Goal: Task Accomplishment & Management: Manage account settings

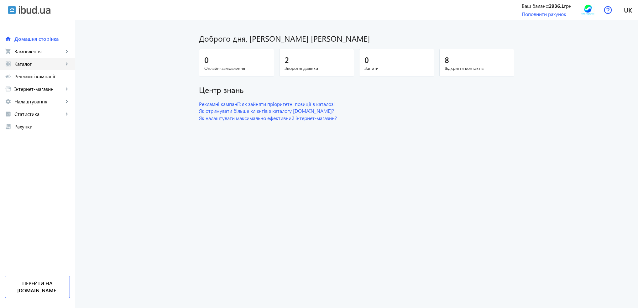
click at [35, 67] on link "grid_view Каталог keyboard_arrow_right" at bounding box center [37, 64] width 75 height 13
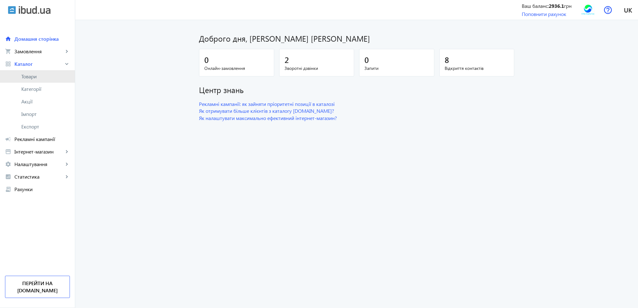
click at [34, 73] on span "Товари" at bounding box center [45, 76] width 49 height 6
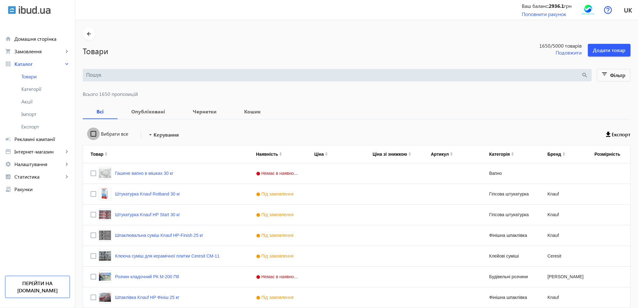
click at [90, 134] on input "Вибрати все" at bounding box center [93, 134] width 13 height 13
checkbox input "true"
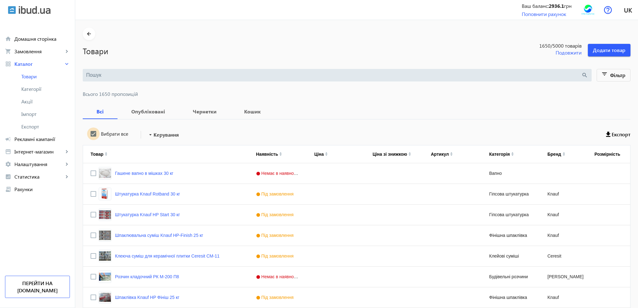
checkbox input "true"
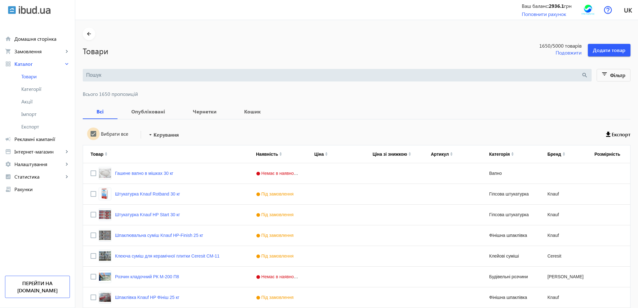
checkbox input "true"
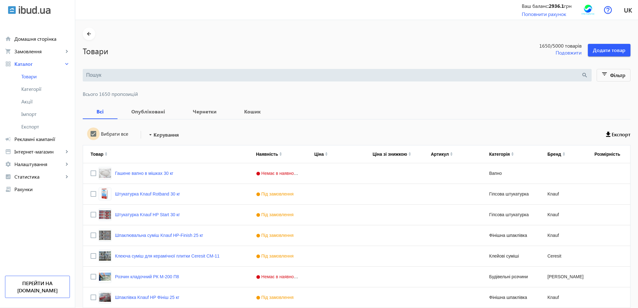
checkbox input "true"
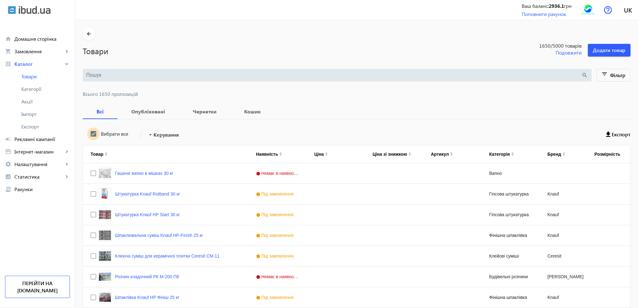
checkbox input "true"
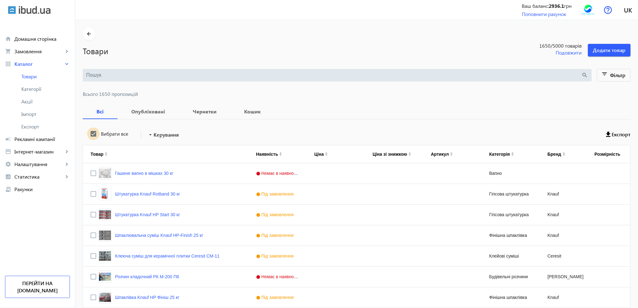
checkbox input "true"
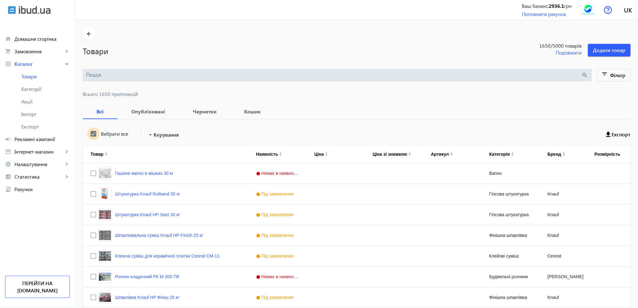
checkbox input "true"
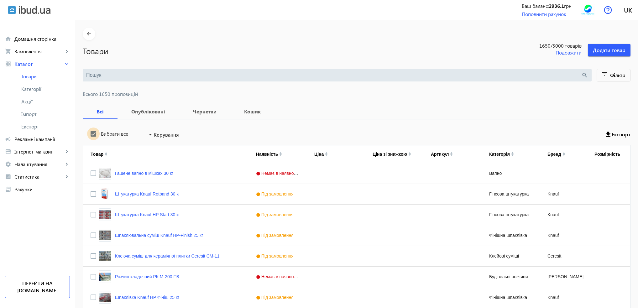
checkbox input "true"
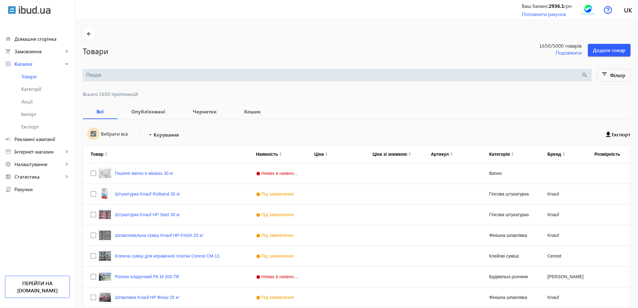
checkbox input "true"
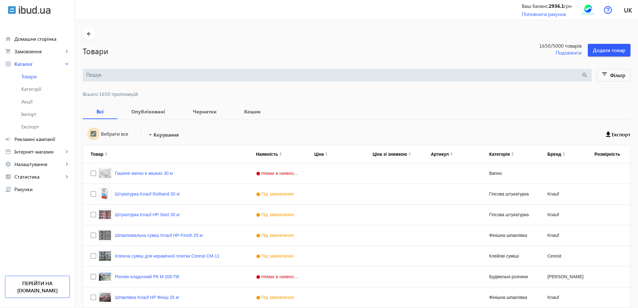
checkbox input "true"
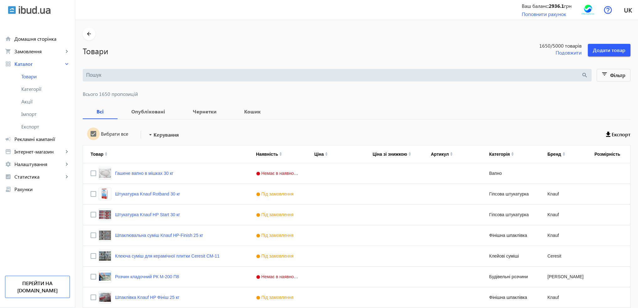
checkbox input "true"
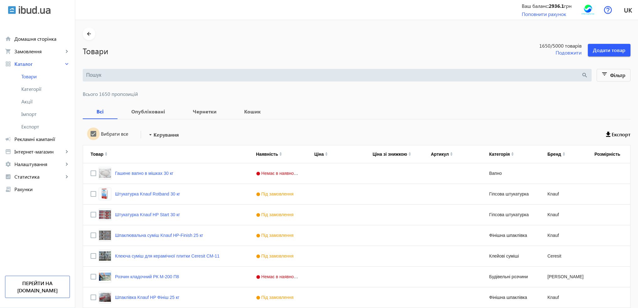
checkbox input "true"
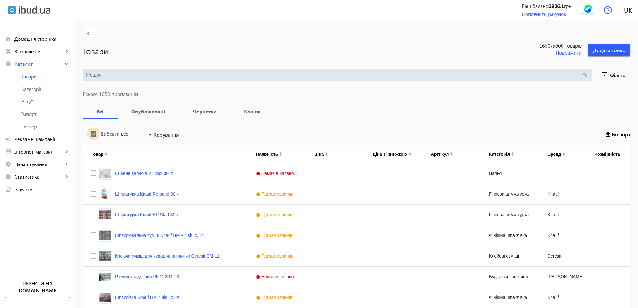
checkbox input "true"
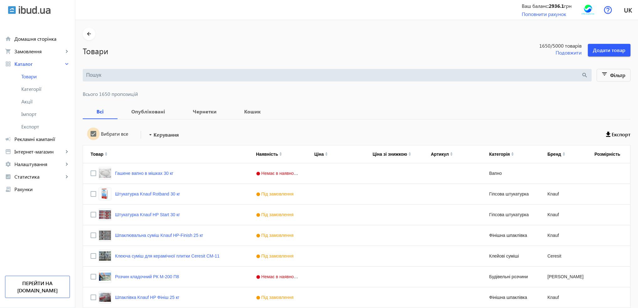
checkbox input "true"
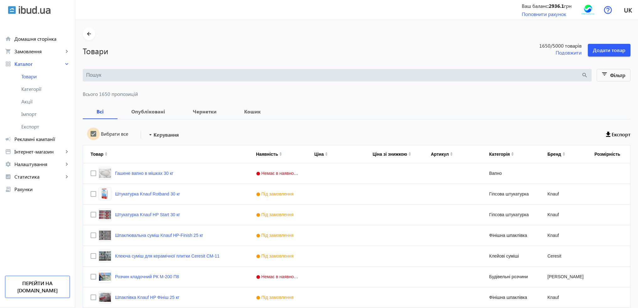
checkbox input "true"
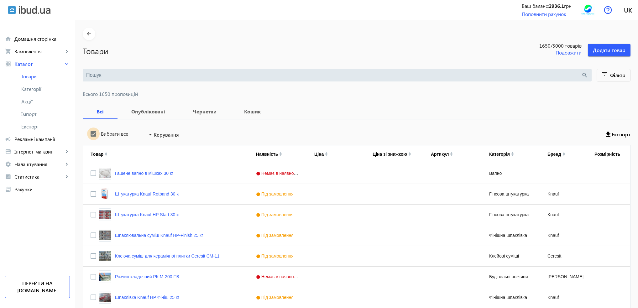
checkbox input "true"
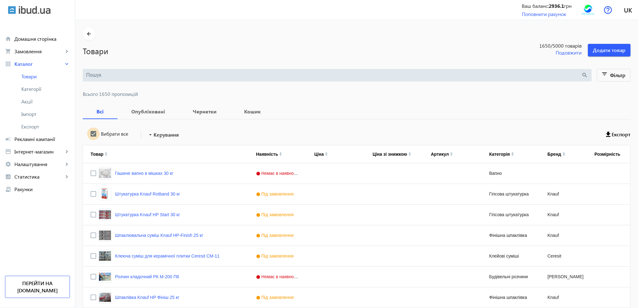
checkbox input "true"
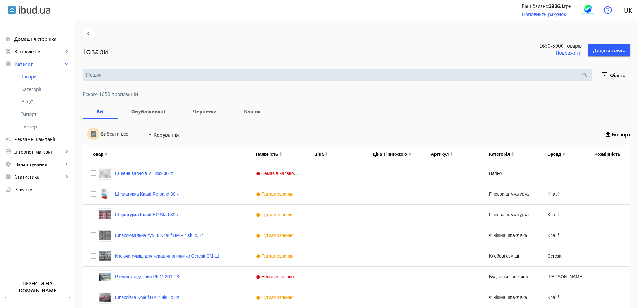
checkbox input "true"
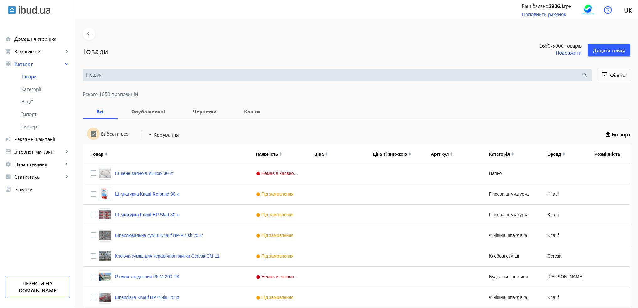
checkbox input "true"
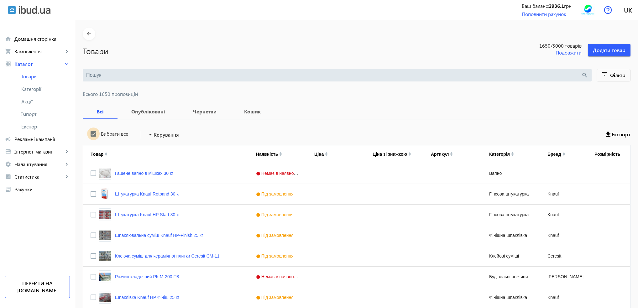
checkbox input "true"
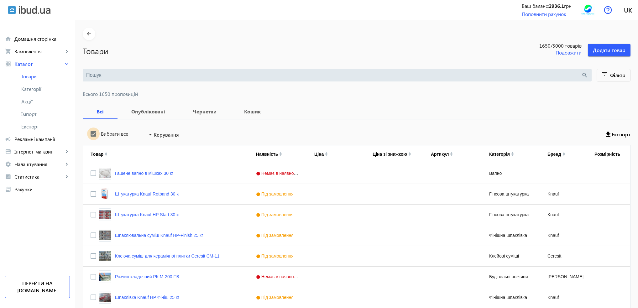
checkbox input "true"
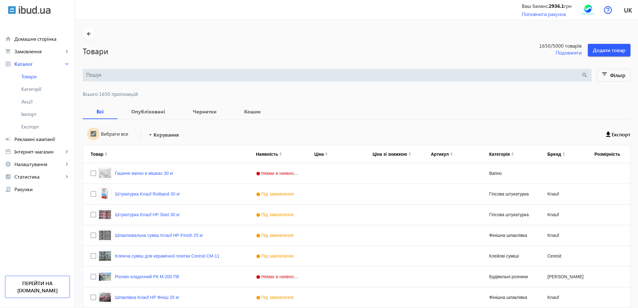
checkbox input "true"
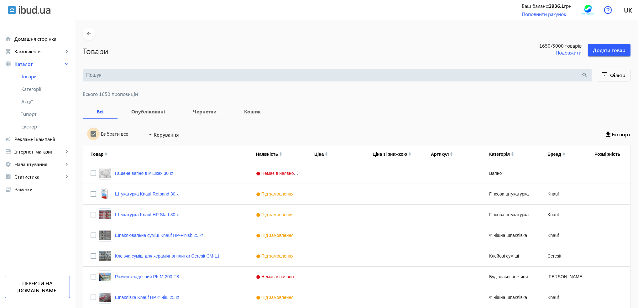
checkbox input "true"
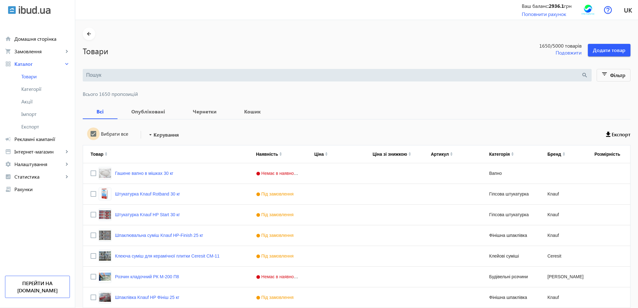
checkbox input "true"
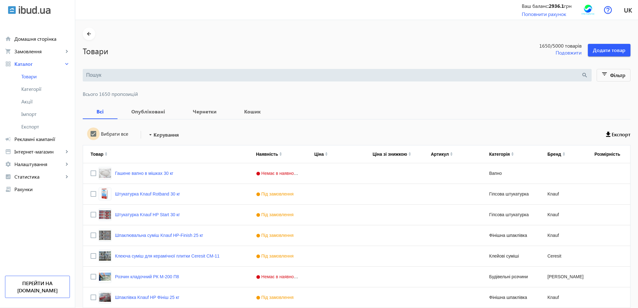
checkbox input "true"
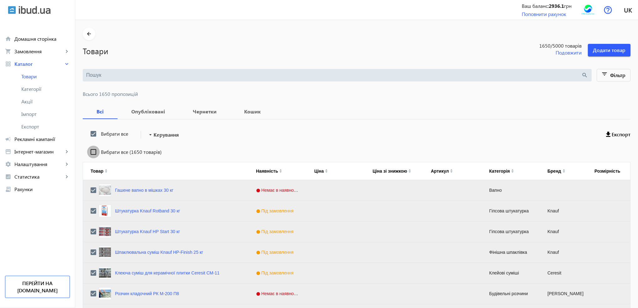
click at [89, 151] on input "Вибрати все (1650 товарів)" at bounding box center [93, 152] width 13 height 13
checkbox input "true"
click at [154, 134] on span "Керування" at bounding box center [166, 135] width 25 height 8
click at [158, 141] on span "Підняти вгору" at bounding box center [185, 138] width 76 height 5
